Goal: Navigation & Orientation: Find specific page/section

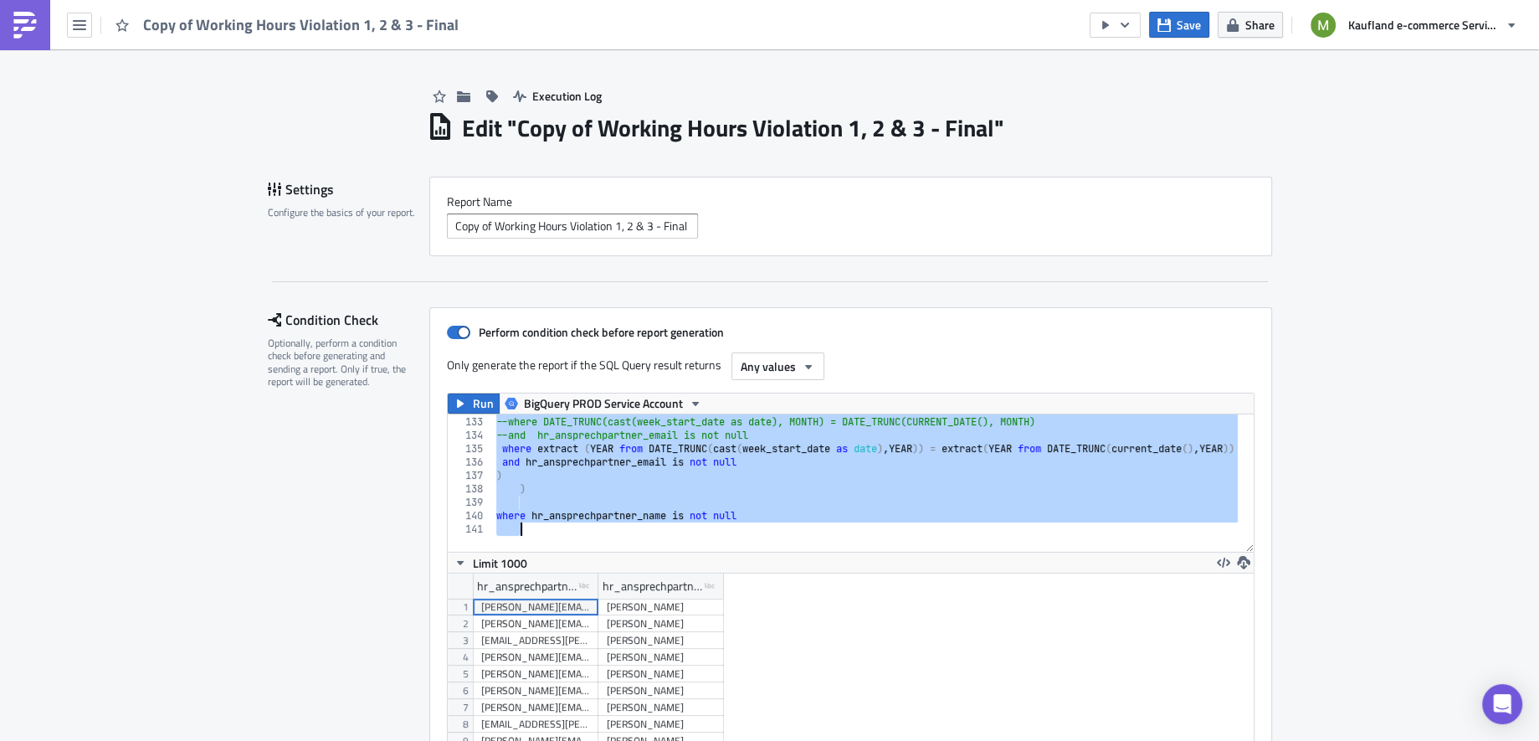
scroll to position [192, 807]
click at [75, 28] on icon "button" at bounding box center [79, 25] width 13 height 10
click at [107, 84] on div "Home" at bounding box center [151, 91] width 111 height 17
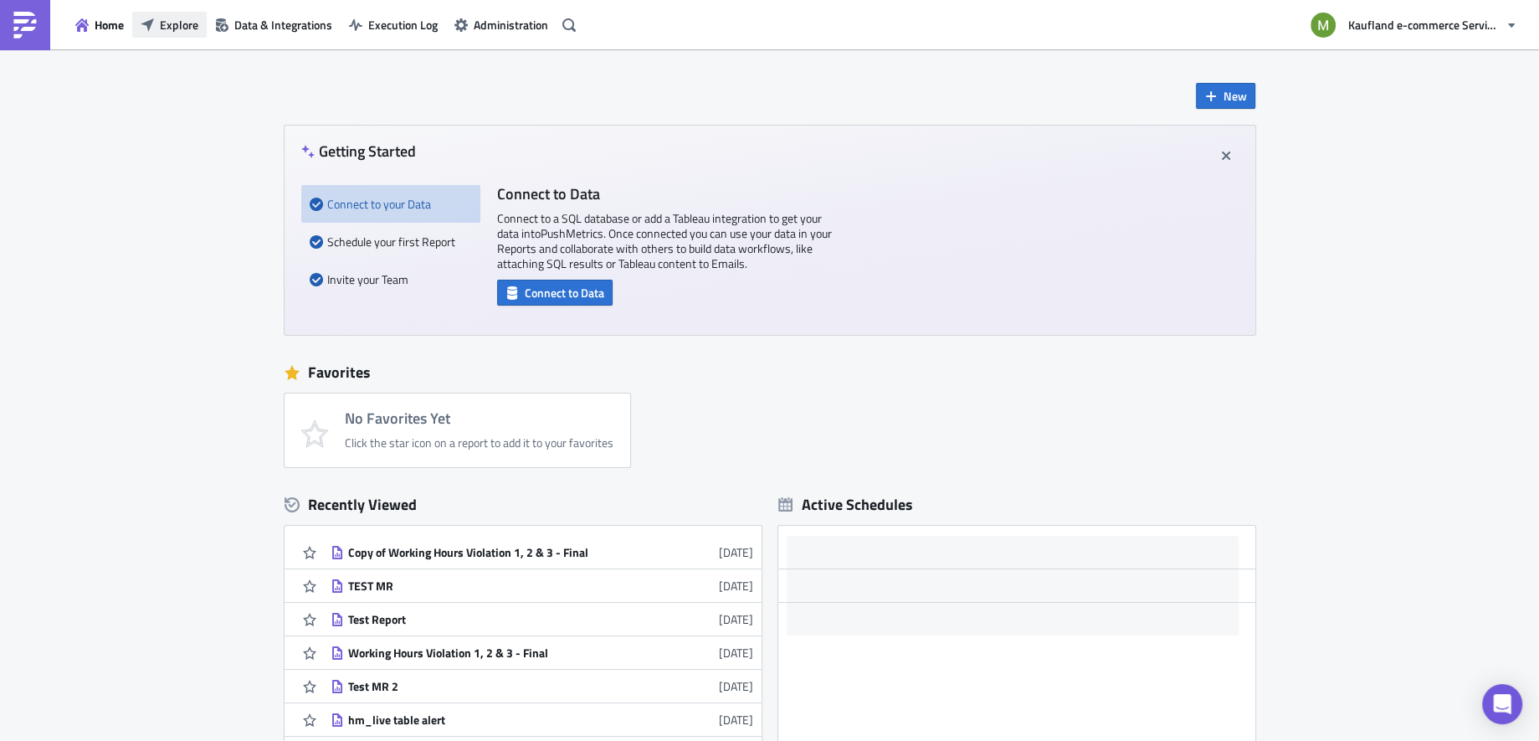
click at [162, 28] on span "Explore" at bounding box center [179, 25] width 38 height 18
